Goal: Task Accomplishment & Management: Complete application form

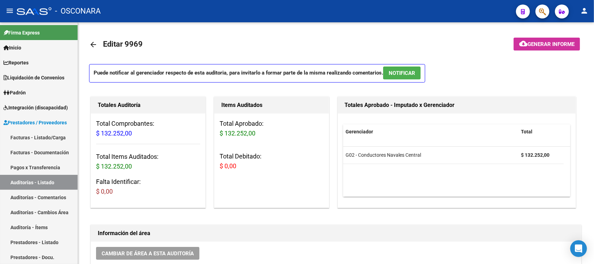
scroll to position [348, 0]
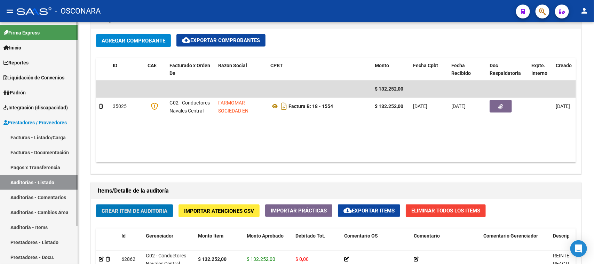
click at [49, 136] on link "Facturas - Listado/Carga" at bounding box center [39, 137] width 78 height 15
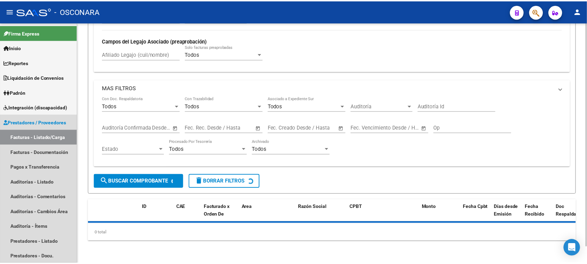
scroll to position [17, 0]
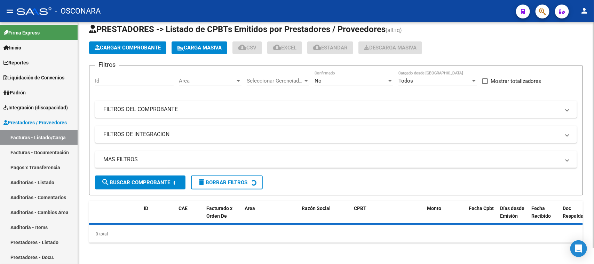
click at [136, 47] on span "Cargar Comprobante" at bounding box center [128, 48] width 66 height 6
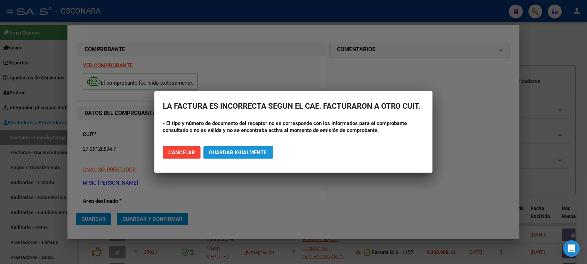
click at [237, 152] on span "Guardar igualmente." at bounding box center [238, 152] width 59 height 6
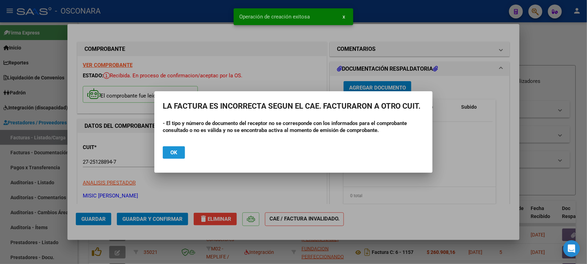
click at [180, 154] on button "Ok" at bounding box center [174, 152] width 22 height 13
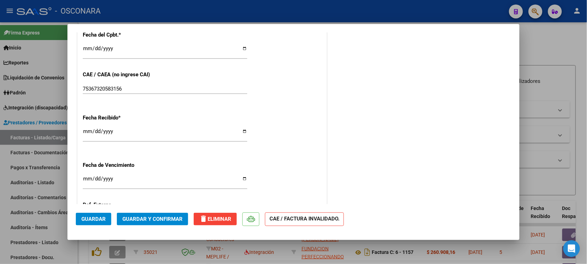
scroll to position [392, 0]
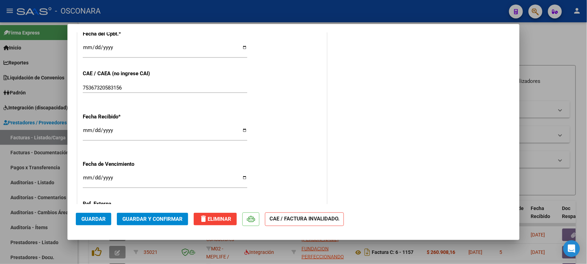
click at [156, 216] on span "Guardar y Confirmar" at bounding box center [153, 219] width 60 height 6
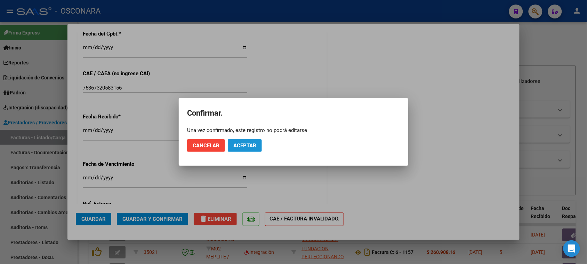
click at [249, 148] on span "Aceptar" at bounding box center [245, 145] width 23 height 6
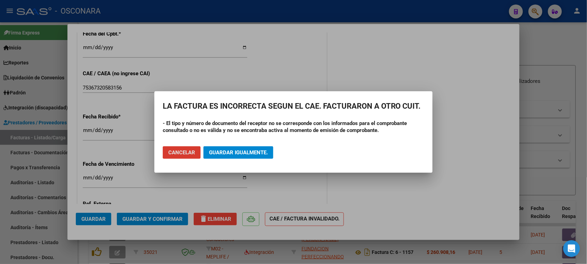
click at [242, 152] on span "Guardar igualmente." at bounding box center [238, 152] width 59 height 6
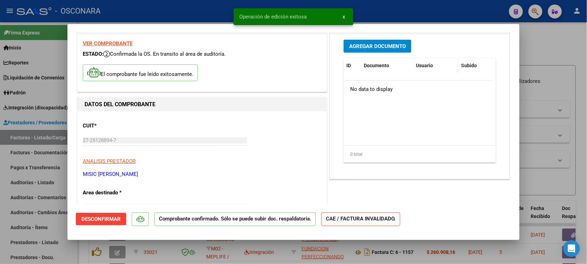
scroll to position [0, 0]
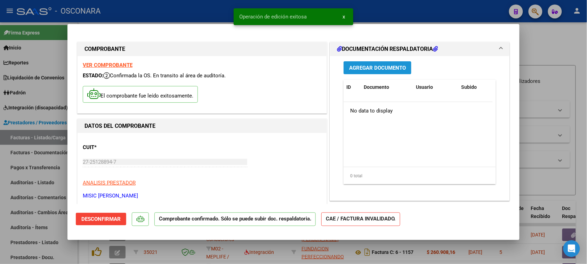
click at [378, 68] on span "Agregar Documento" at bounding box center [377, 68] width 57 height 6
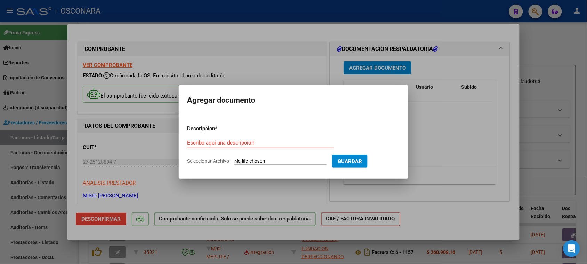
type input "C:\fakepath\WhatsApp Image [DATE] 14.08.32.jpeg"
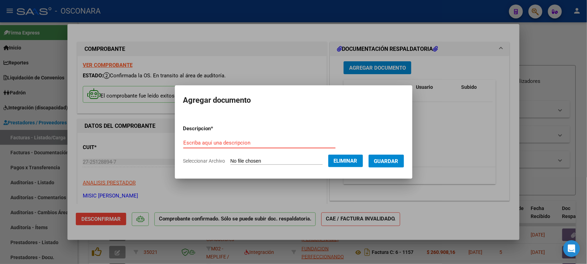
click at [208, 142] on input "Escriba aquí una descripcion" at bounding box center [259, 143] width 152 height 6
type input "RESPALDO"
click at [392, 159] on span "Guardar" at bounding box center [386, 161] width 24 height 6
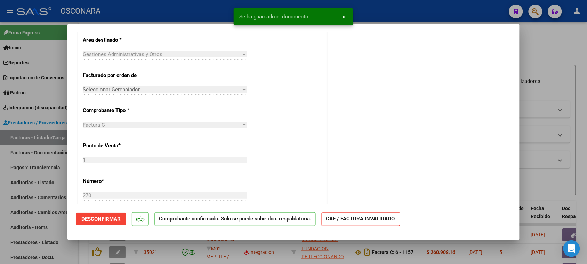
click at [0, 213] on div at bounding box center [293, 132] width 587 height 264
type input "$ 0,00"
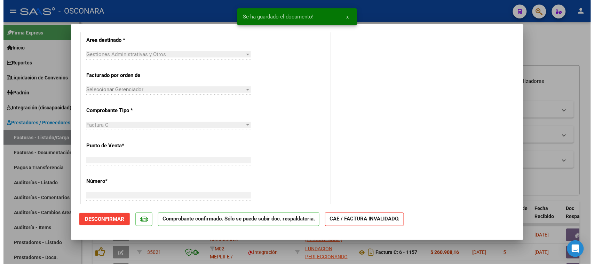
scroll to position [152, 0]
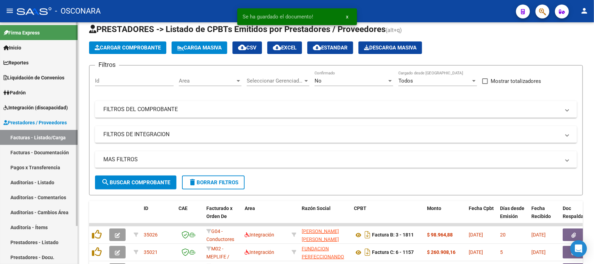
click at [23, 182] on link "Auditorías - Listado" at bounding box center [39, 182] width 78 height 15
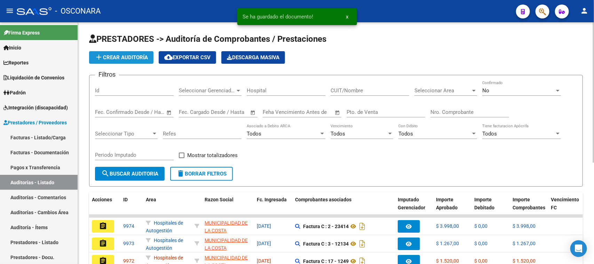
click at [114, 62] on button "add Crear Auditoría" at bounding box center [121, 57] width 64 height 13
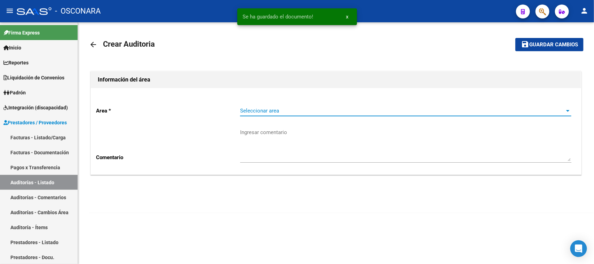
click at [272, 110] on span "Seleccionar area" at bounding box center [402, 111] width 325 height 6
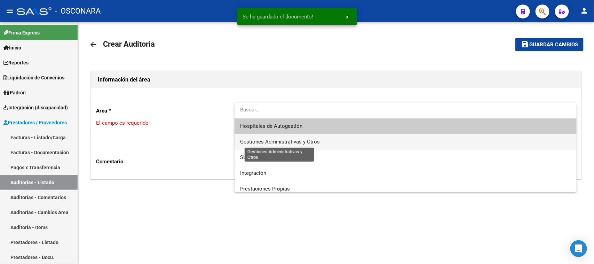
click at [273, 141] on span "Gestiones Administrativas y Otros" at bounding box center [280, 142] width 80 height 6
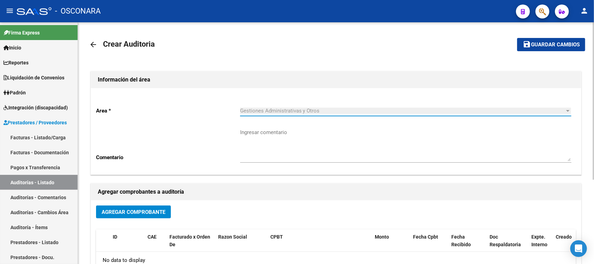
click at [137, 212] on span "Agregar Comprobante" at bounding box center [134, 212] width 64 height 6
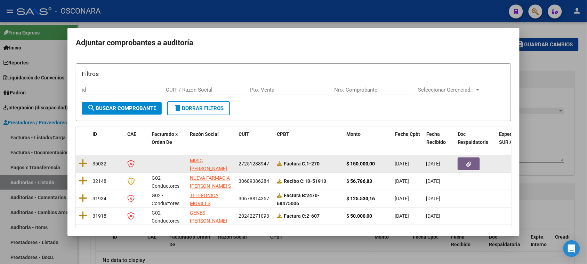
click at [87, 165] on datatable-body-cell at bounding box center [83, 163] width 14 height 17
click at [84, 162] on icon at bounding box center [83, 163] width 9 height 10
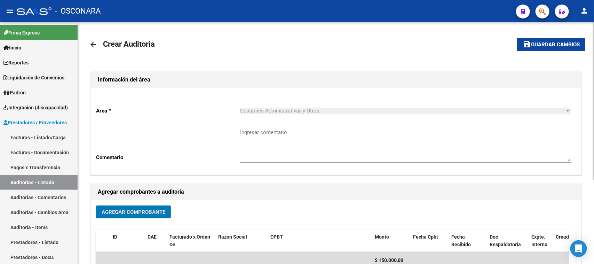
drag, startPoint x: 545, startPoint y: 35, endPoint x: 547, endPoint y: 39, distance: 4.7
click at [547, 39] on mat-toolbar-row "save Guardar cambios" at bounding box center [534, 44] width 104 height 22
click at [547, 40] on button "save Guardar cambios" at bounding box center [551, 44] width 68 height 13
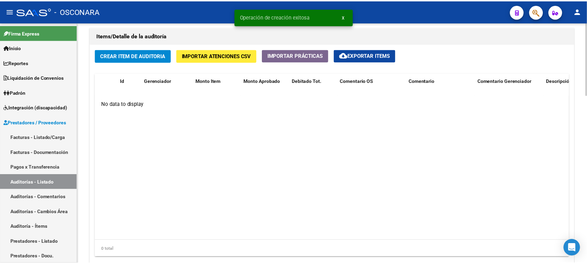
scroll to position [426, 0]
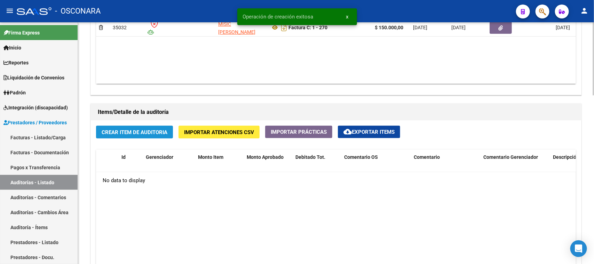
click at [140, 133] on span "Crear Item de Auditoria" at bounding box center [135, 132] width 66 height 6
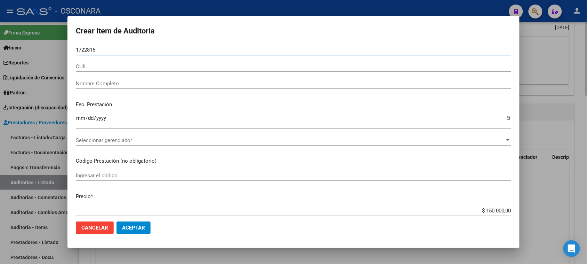
type input "17228153"
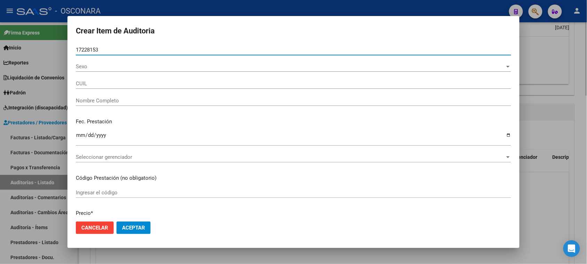
type input "27172281538"
type input "[PERSON_NAME]"
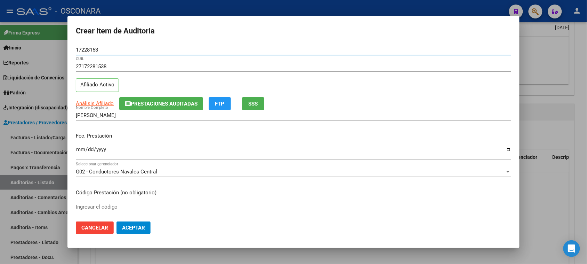
type input "17228153"
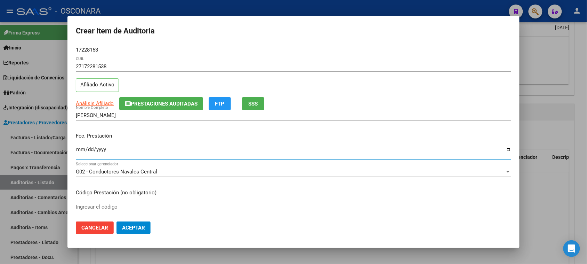
click at [80, 152] on input "Ingresar la fecha" at bounding box center [294, 152] width 436 height 11
type input "[DATE]"
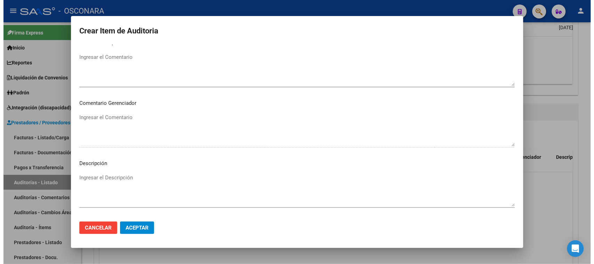
scroll to position [455, 0]
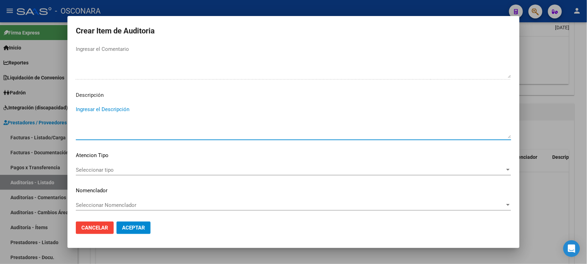
click at [152, 128] on textarea "Ingresar el Descripción" at bounding box center [294, 121] width 436 height 33
type textarea "REINTEGRO SESIONES PSICOLOGIA [DATE]"
click at [123, 166] on div "Seleccionar tipo Seleccionar tipo" at bounding box center [294, 170] width 436 height 10
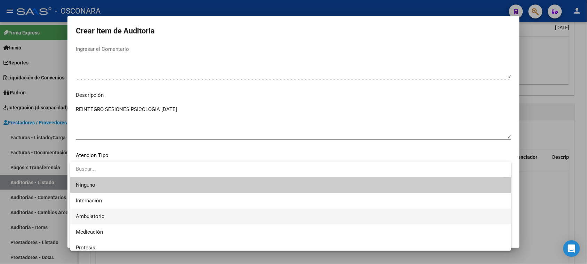
click at [101, 215] on span "Ambulatorio" at bounding box center [90, 216] width 29 height 6
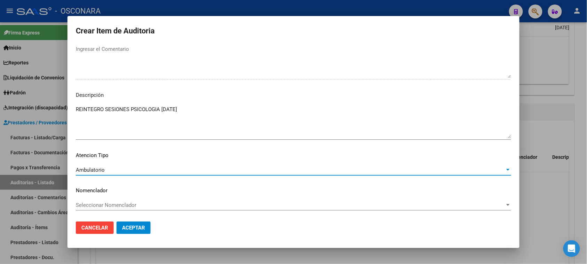
click at [129, 230] on span "Aceptar" at bounding box center [133, 227] width 23 height 6
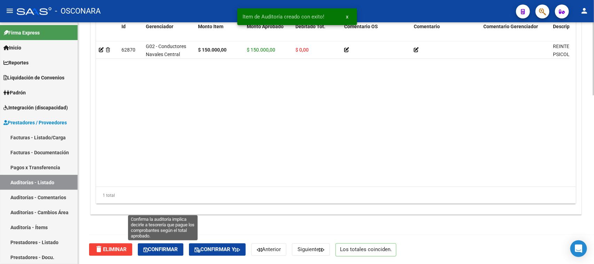
click at [164, 245] on button "Confirmar" at bounding box center [161, 249] width 46 height 13
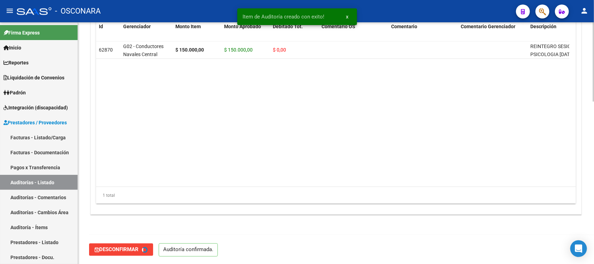
type input "202509"
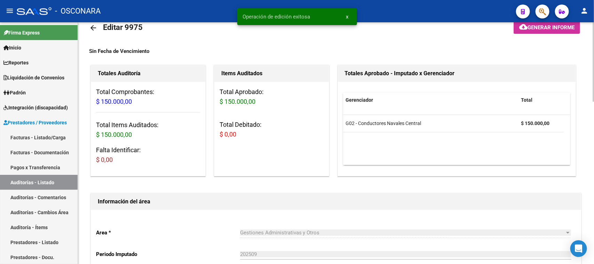
scroll to position [0, 0]
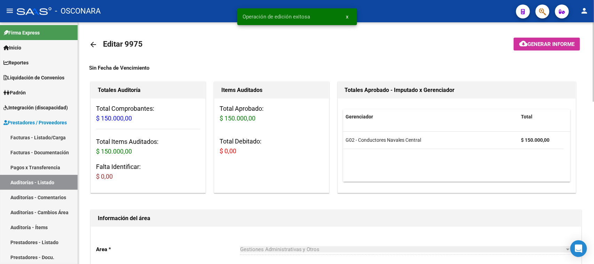
click at [536, 46] on span "Generar informe" at bounding box center [551, 44] width 47 height 6
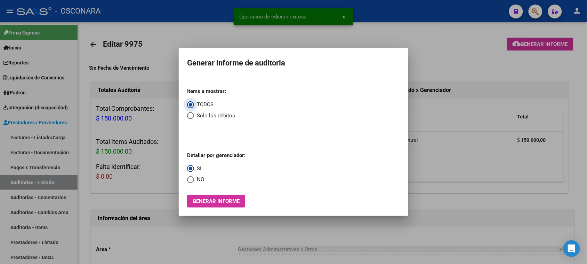
click at [218, 206] on button "Generar informe" at bounding box center [216, 201] width 58 height 13
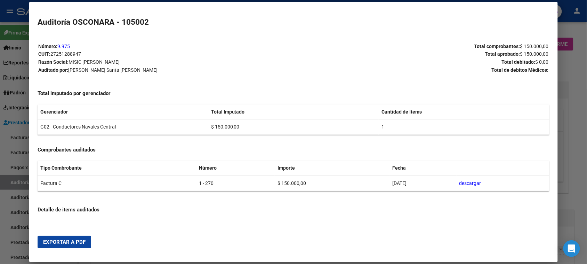
click at [57, 246] on button "Exportar a PDF" at bounding box center [65, 242] width 54 height 13
click at [0, 207] on div at bounding box center [293, 132] width 587 height 264
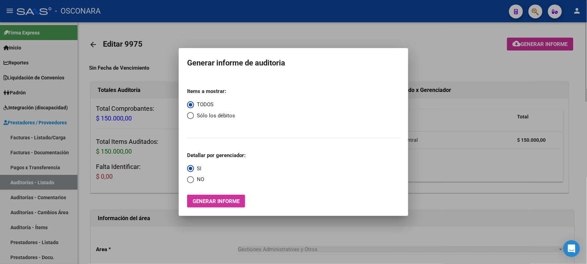
click at [494, 73] on div at bounding box center [293, 132] width 587 height 264
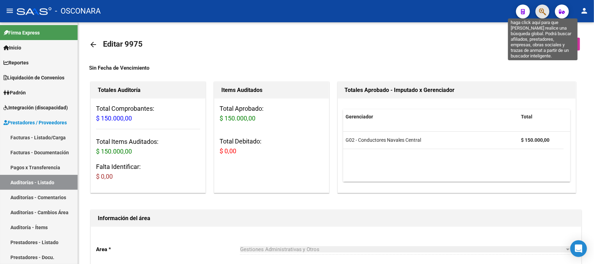
click at [542, 13] on icon "button" at bounding box center [542, 12] width 7 height 8
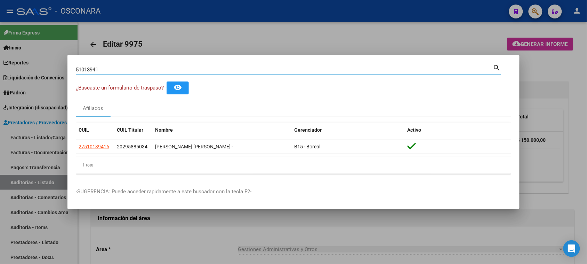
drag, startPoint x: 112, startPoint y: 68, endPoint x: 31, endPoint y: 69, distance: 81.8
click at [35, 69] on div "51013941 Buscar (apellido, dni, cuil, nro traspaso, cuit, obra social) search ¿…" at bounding box center [293, 132] width 587 height 264
type input "58471227"
click at [227, 41] on div at bounding box center [293, 132] width 587 height 264
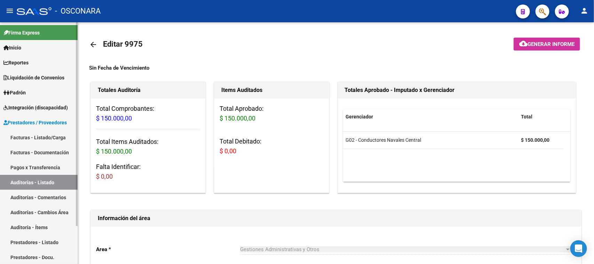
click at [18, 180] on link "Auditorías - Listado" at bounding box center [39, 182] width 78 height 15
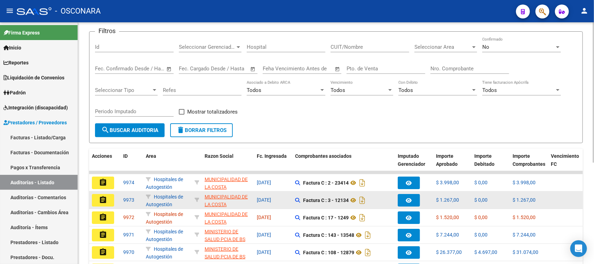
scroll to position [87, 0]
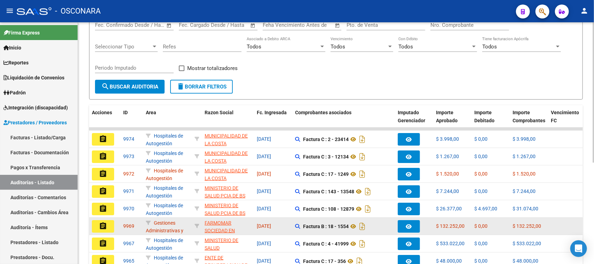
click at [101, 225] on mat-icon "assignment" at bounding box center [103, 226] width 8 height 8
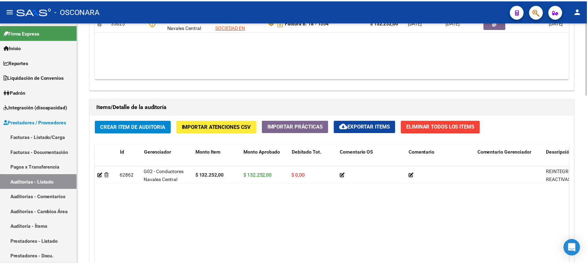
scroll to position [435, 0]
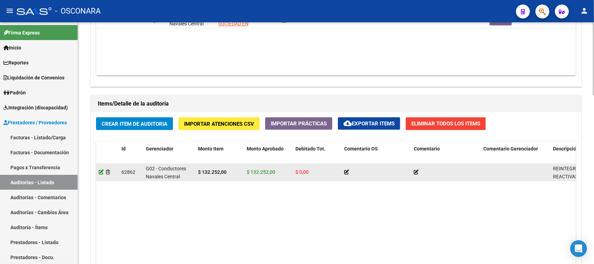
click at [101, 171] on icon at bounding box center [101, 171] width 5 height 5
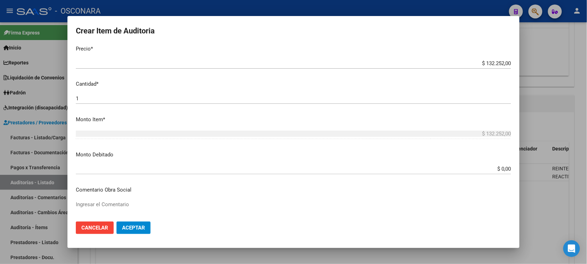
scroll to position [218, 0]
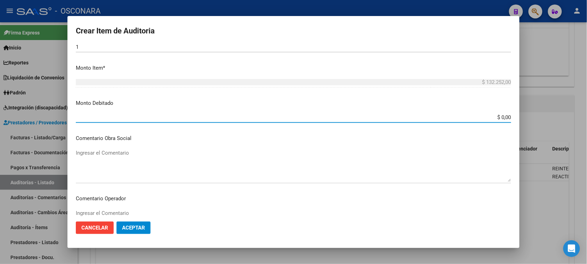
drag, startPoint x: 495, startPoint y: 119, endPoint x: 536, endPoint y: 117, distance: 41.5
click at [536, 117] on div "Crear Item de Auditoria 10460993 Nro Documento 20104609938 CUIL Afiliado Activo…" at bounding box center [293, 132] width 587 height 264
type input "$ 32.252,00"
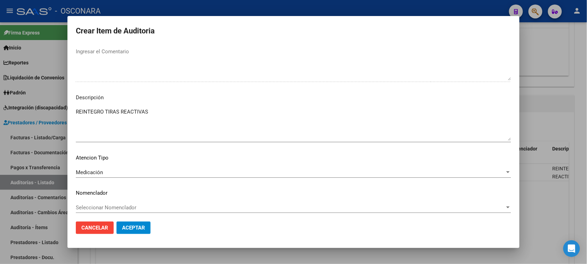
scroll to position [442, 0]
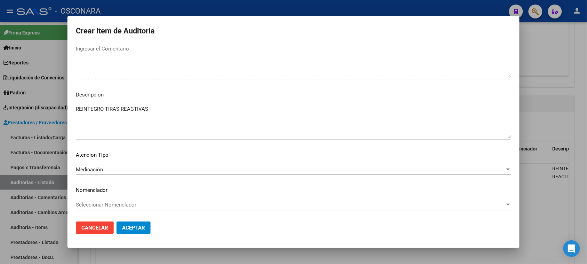
click at [132, 228] on span "Aceptar" at bounding box center [133, 227] width 23 height 6
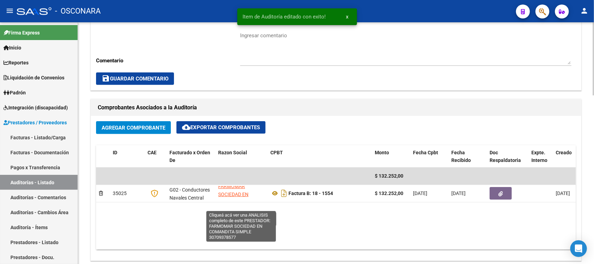
scroll to position [9, 0]
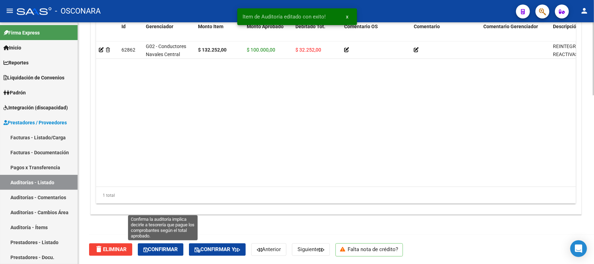
click at [168, 251] on span "Confirmar" at bounding box center [160, 249] width 34 height 6
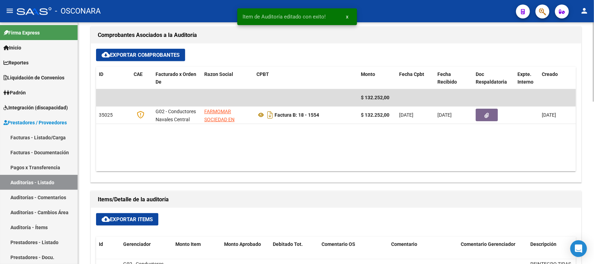
type input "202509"
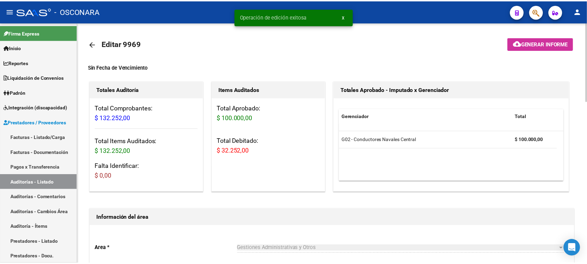
scroll to position [0, 0]
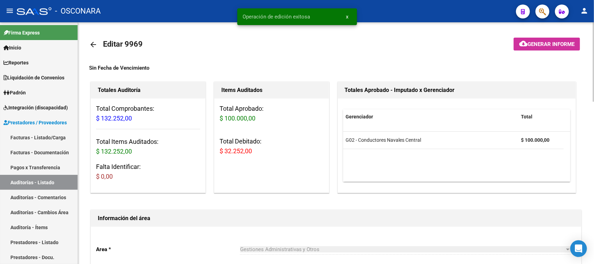
click at [550, 39] on button "cloud_download Generar informe" at bounding box center [547, 44] width 66 height 13
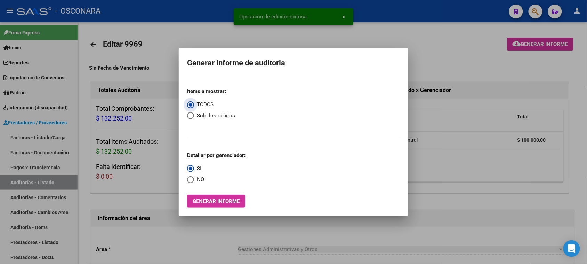
click at [214, 205] on button "Generar informe" at bounding box center [216, 201] width 58 height 13
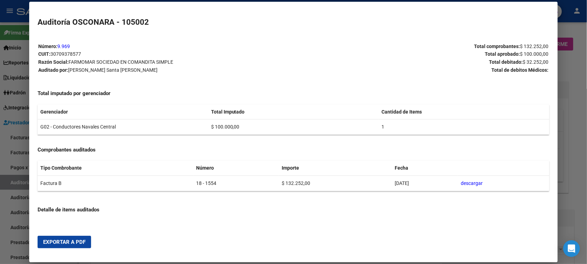
click at [65, 242] on span "Exportar a PDF" at bounding box center [64, 242] width 42 height 6
